Goal: Book appointment/travel/reservation

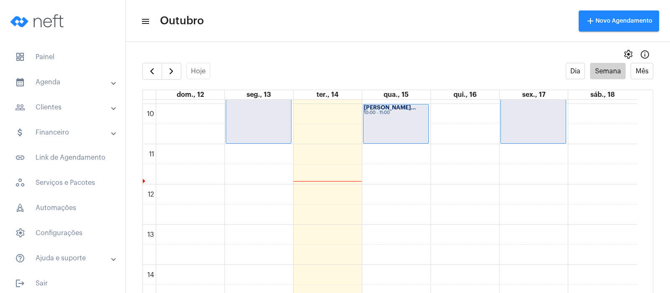
scroll to position [399, 0]
click at [323, 156] on div "00 01 02 03 04 05 06 07 08 09 10 11 12 13 14 15 16 17 18 19 20 21 22 23 [PERSON…" at bounding box center [390, 183] width 494 height 965
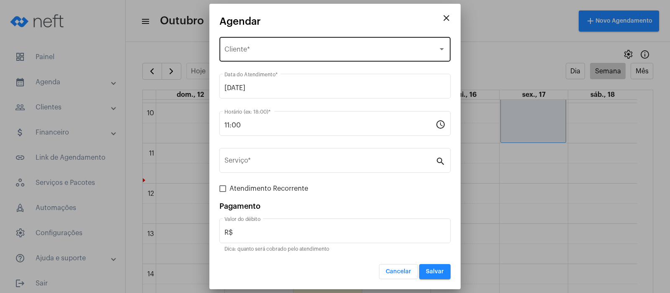
click at [282, 43] on div "Selecione o Cliente Cliente *" at bounding box center [335, 48] width 221 height 26
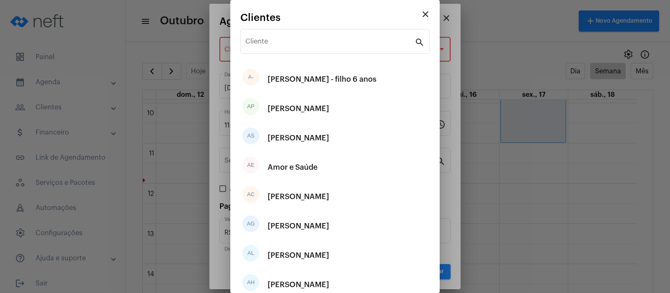
click at [282, 47] on div "Cliente" at bounding box center [330, 40] width 169 height 26
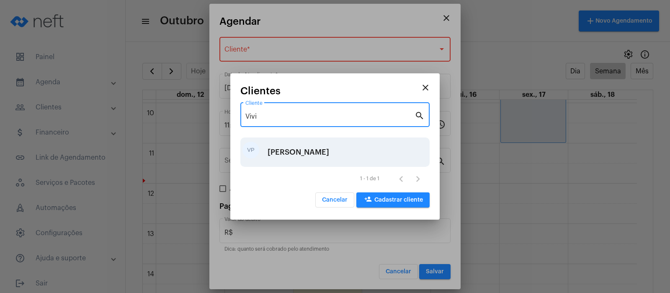
type input "Vivi"
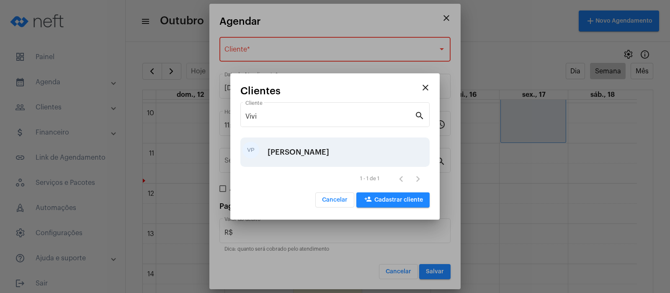
click at [273, 155] on div "[PERSON_NAME]" at bounding box center [299, 152] width 62 height 25
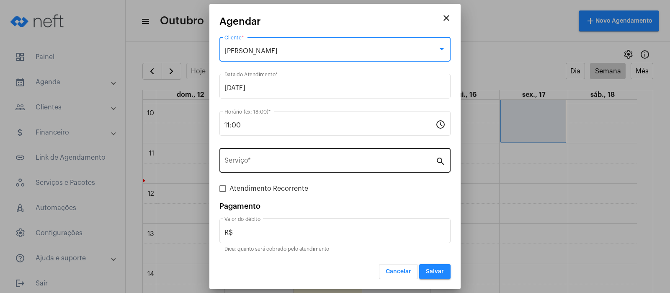
click at [235, 164] on input "Serviço *" at bounding box center [330, 162] width 211 height 8
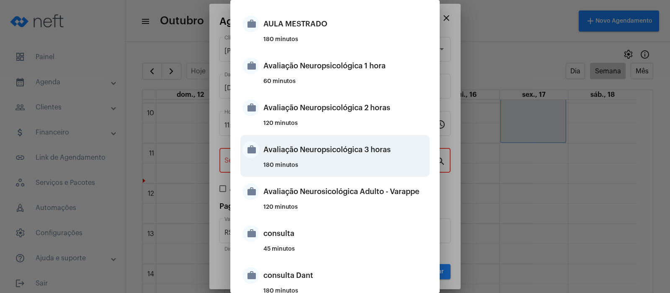
scroll to position [209, 0]
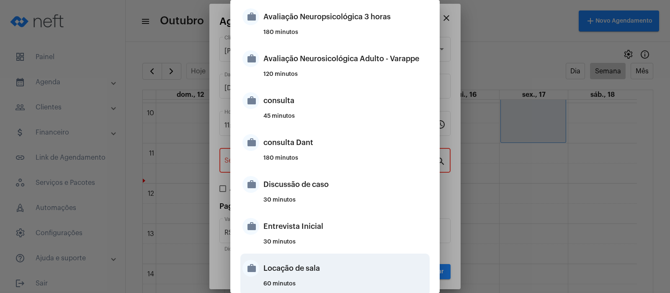
click at [307, 266] on div "Locação de sala" at bounding box center [346, 268] width 164 height 25
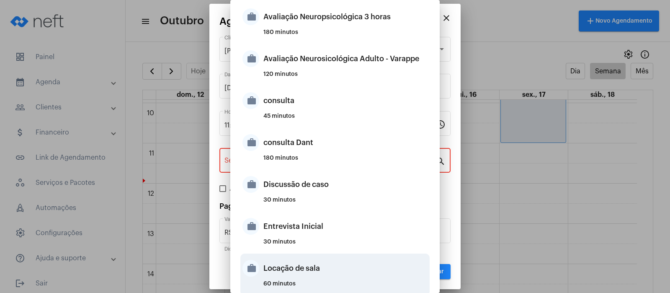
type input "Locação de sala"
type input "R$ 40"
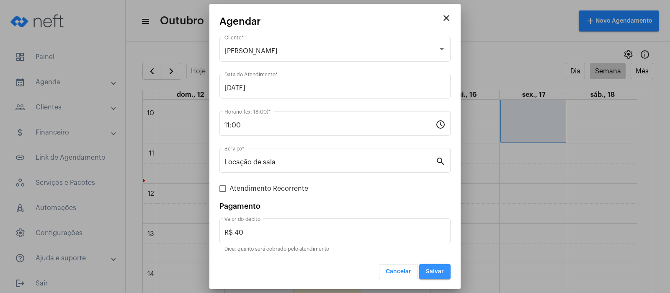
click at [440, 267] on button "Salvar" at bounding box center [434, 271] width 31 height 15
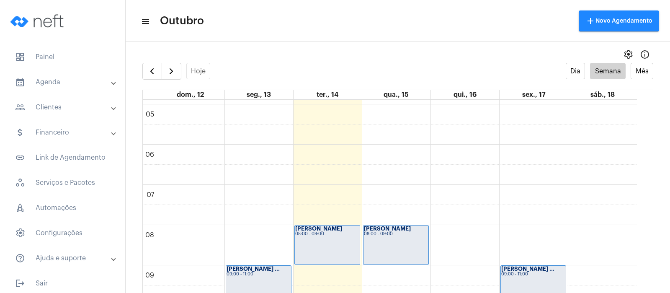
scroll to position [189, 0]
